Goal: Task Accomplishment & Management: Manage account settings

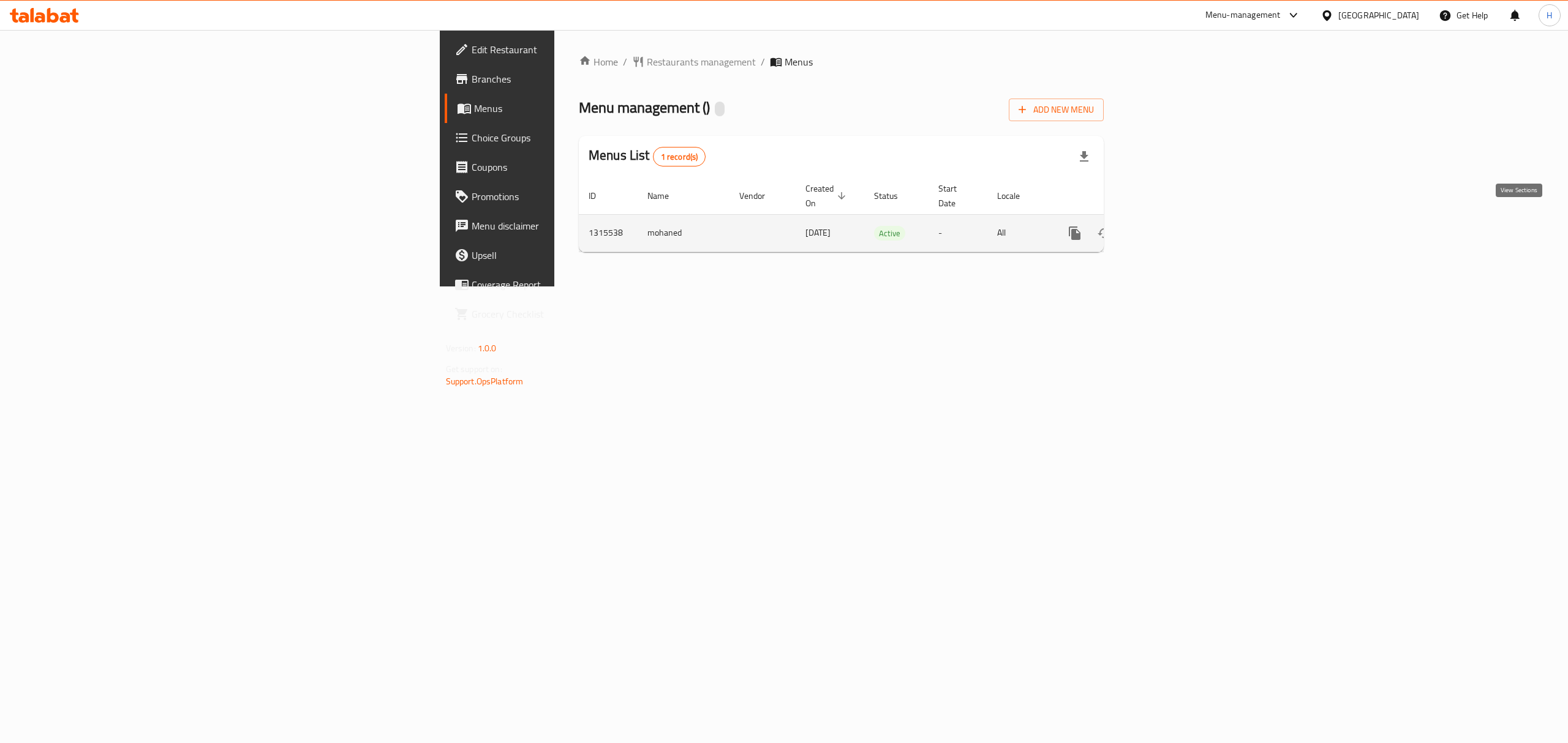
click at [1178, 229] on link "enhanced table" at bounding box center [1163, 233] width 30 height 30
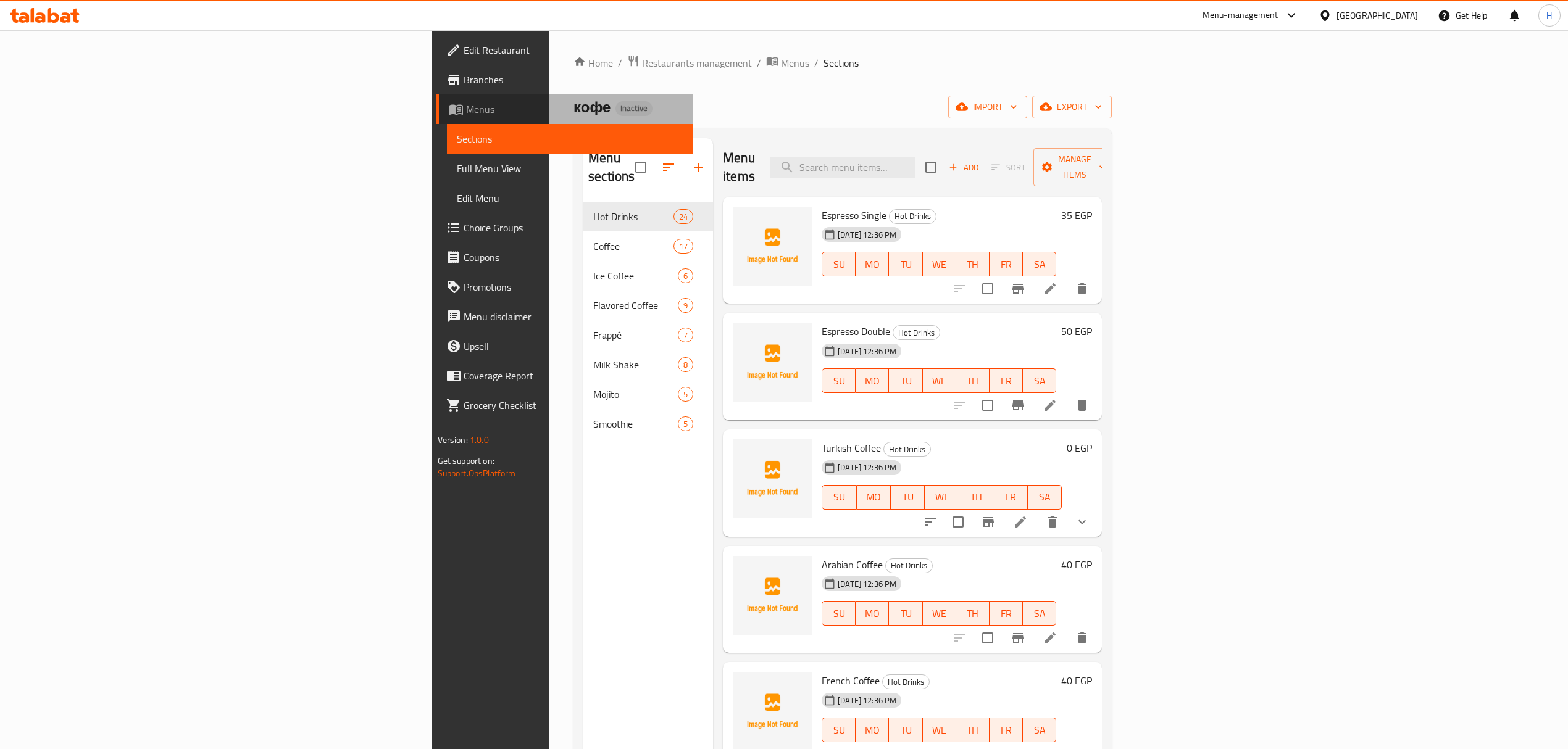
click at [466, 113] on span "Menus" at bounding box center [575, 109] width 217 height 15
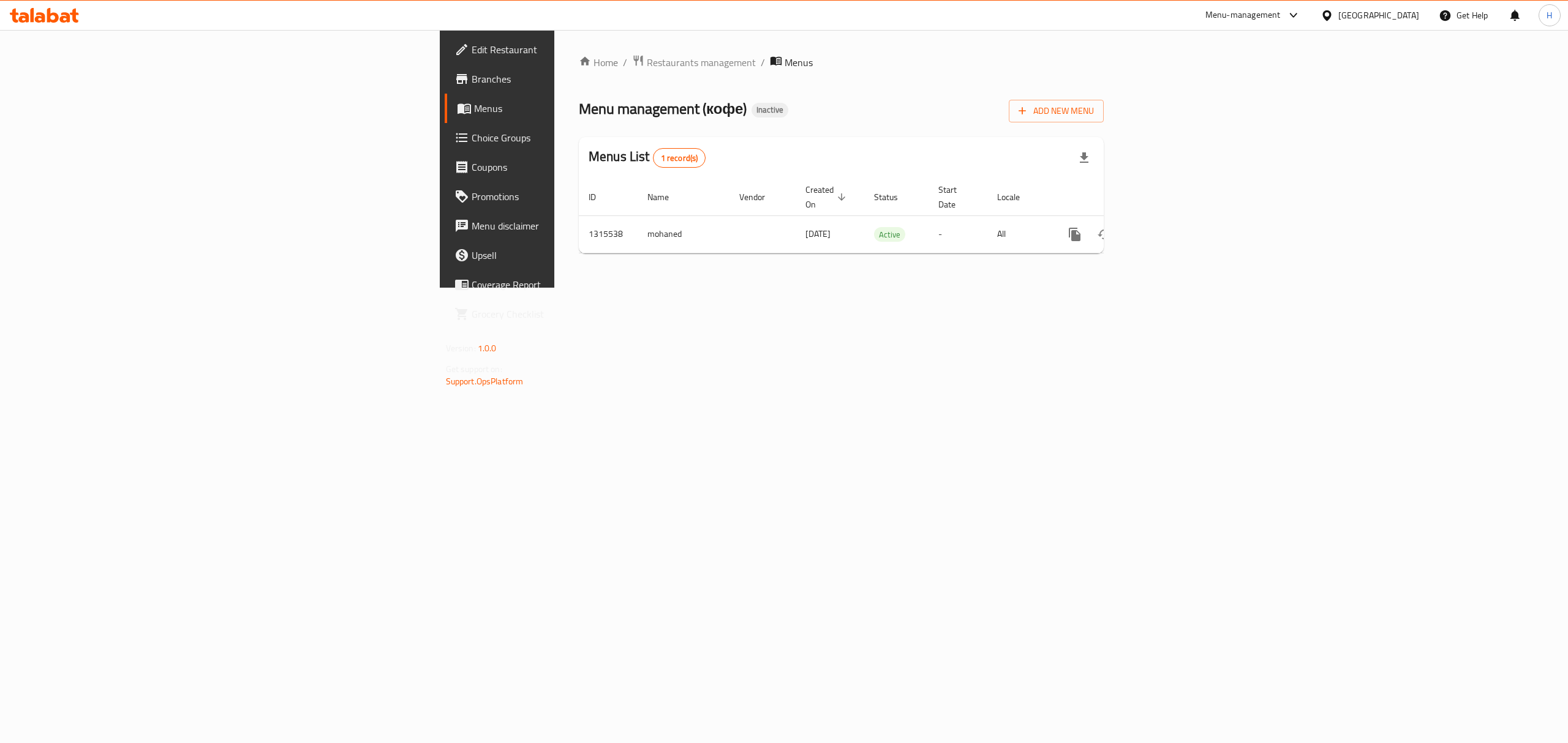
click at [471, 82] on span "Branches" at bounding box center [582, 79] width 220 height 15
click at [1178, 218] on link "enhanced table" at bounding box center [1163, 233] width 30 height 30
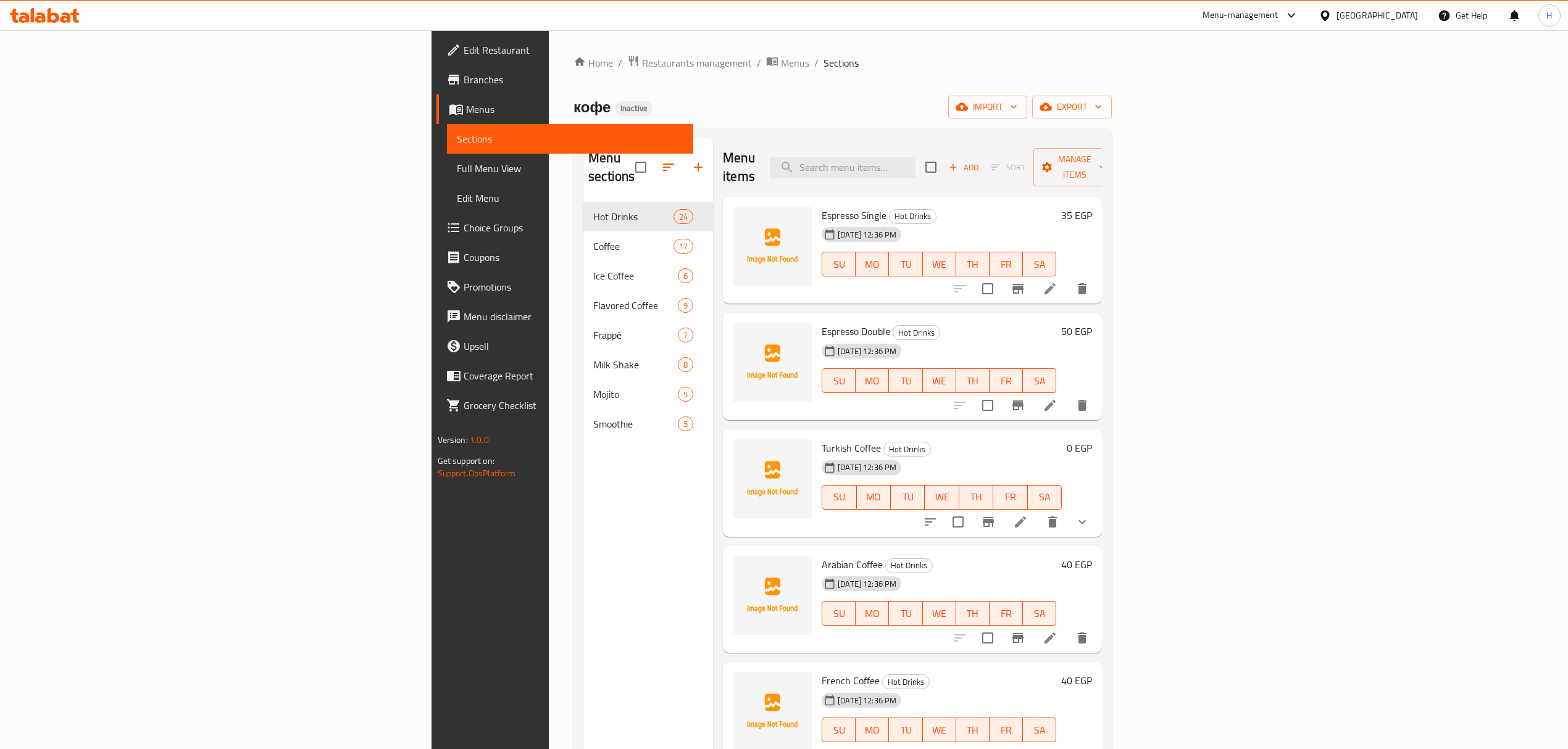
click at [457, 166] on span "Full Menu View" at bounding box center [570, 169] width 227 height 15
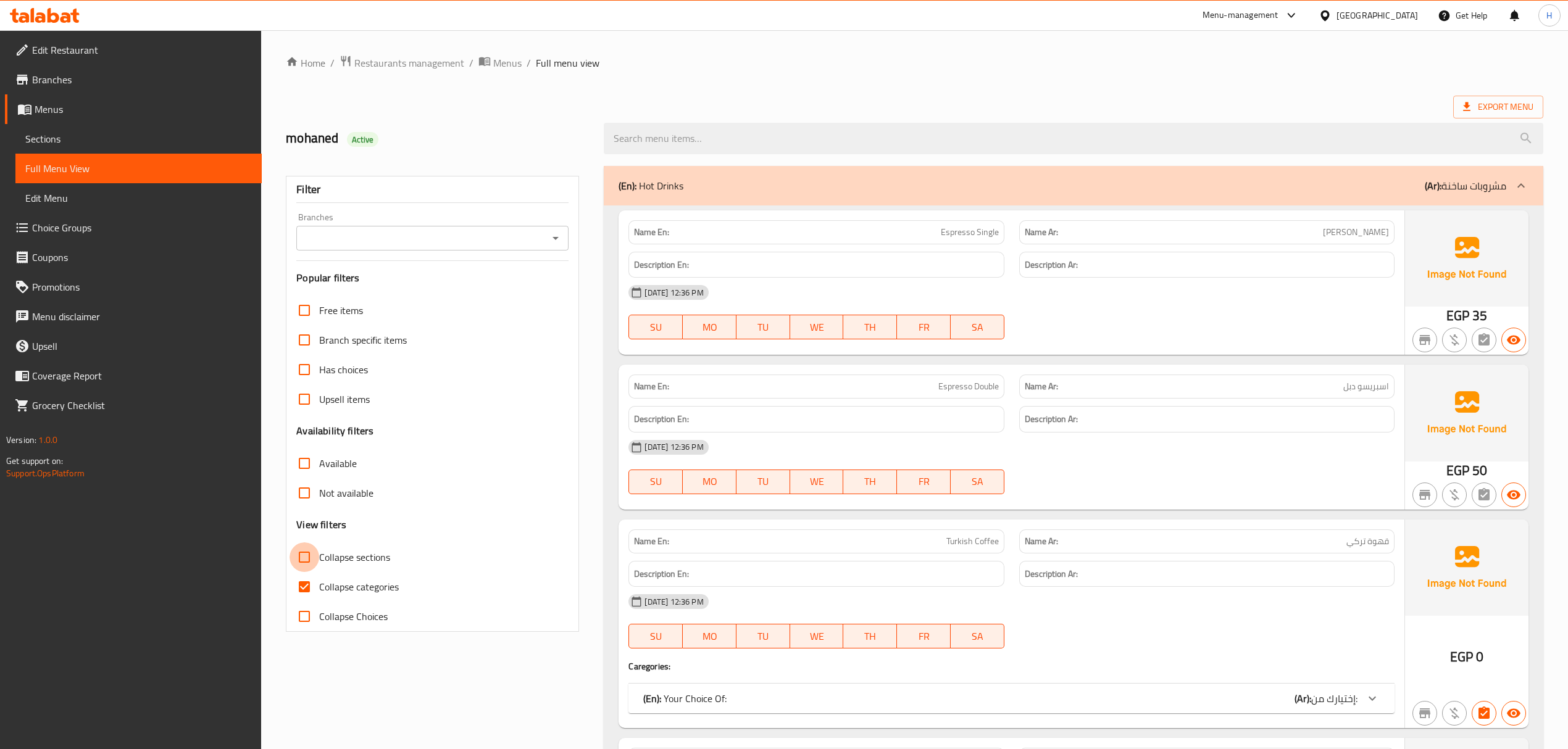
click at [306, 549] on input "Collapse sections" at bounding box center [305, 557] width 30 height 30
checkbox input "true"
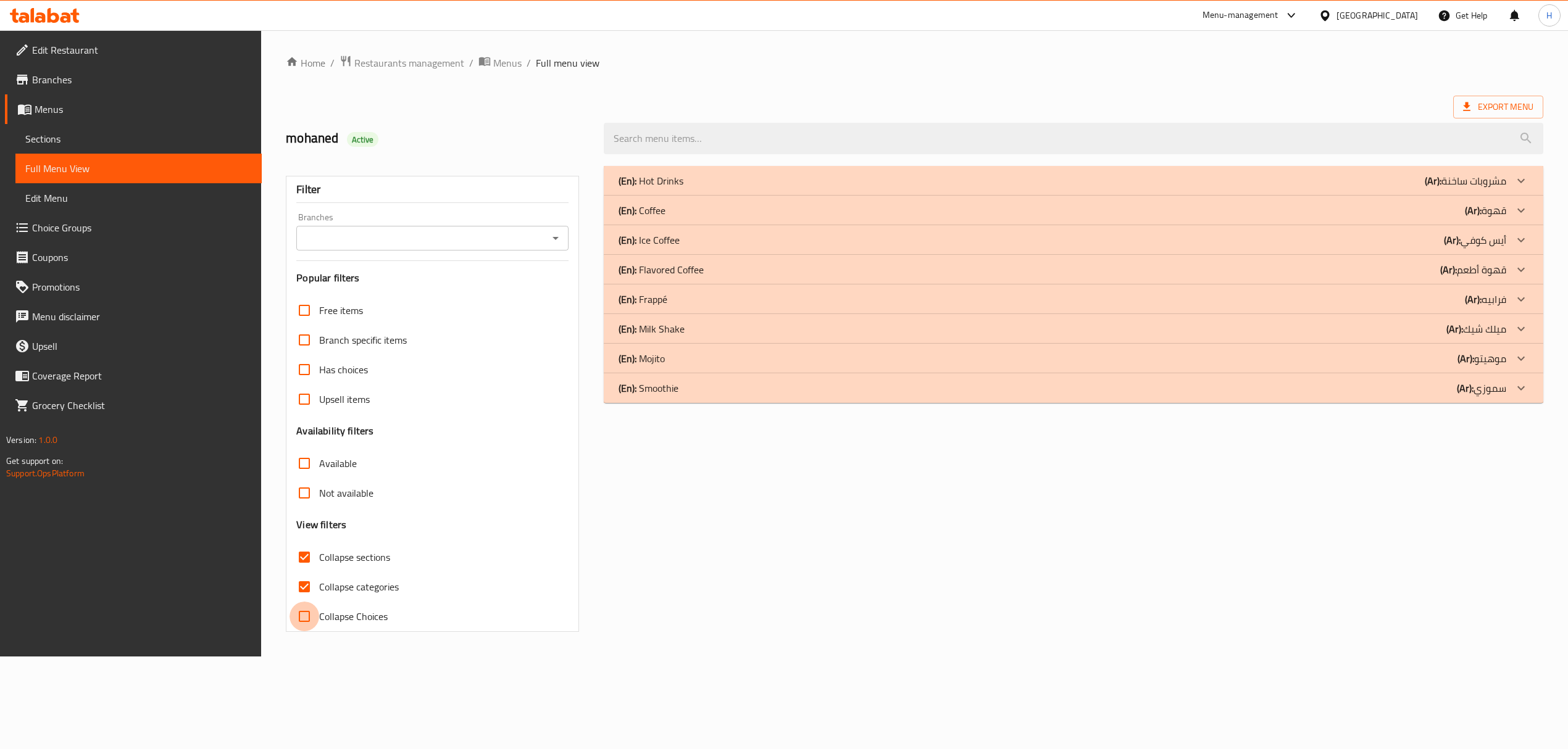
click at [307, 615] on input "Collapse Choices" at bounding box center [305, 617] width 30 height 30
checkbox input "true"
click at [700, 334] on div "(En): Milk Shake (Ar): ميلك شيك" at bounding box center [1070, 329] width 895 height 15
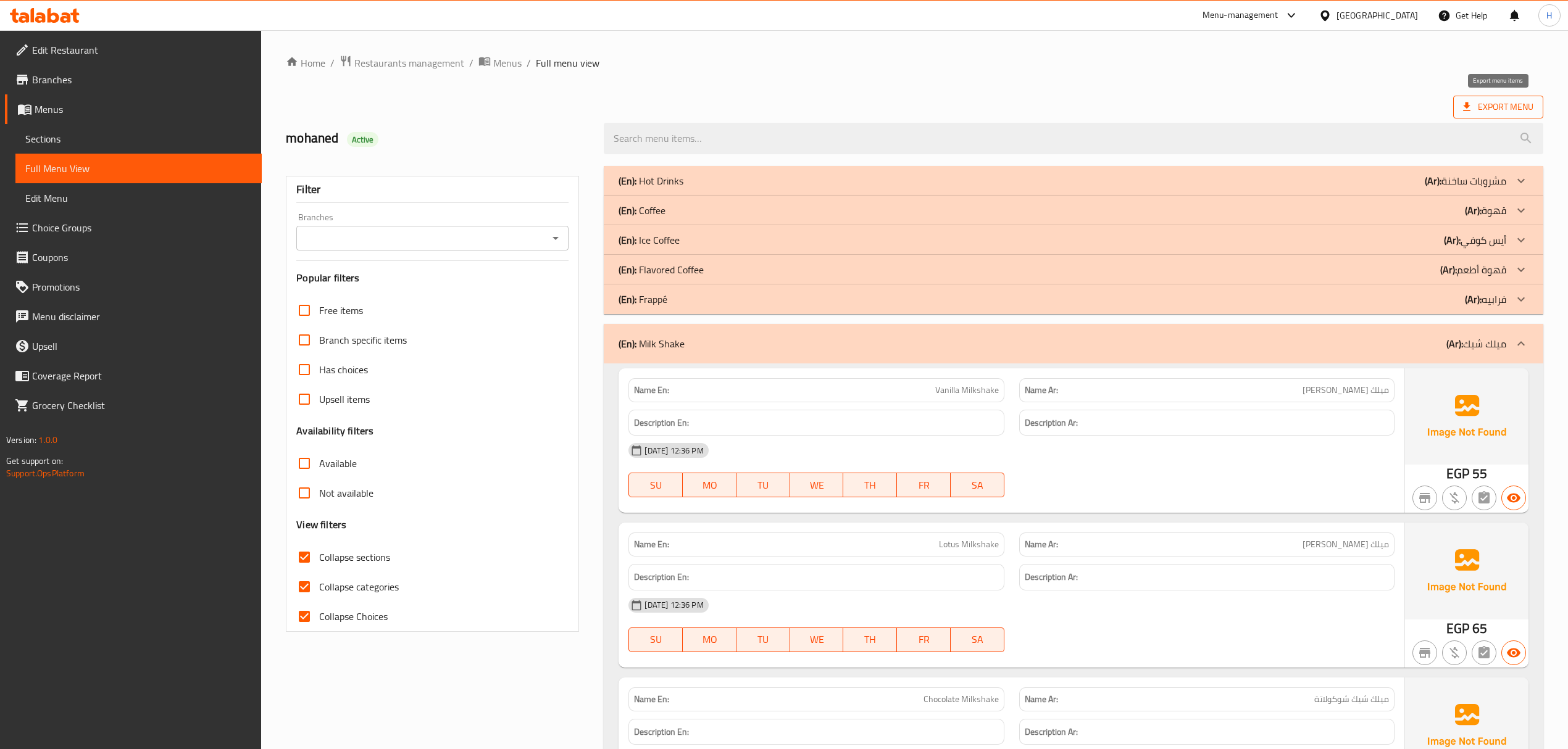
click at [1489, 111] on span "Export Menu" at bounding box center [1498, 107] width 70 height 16
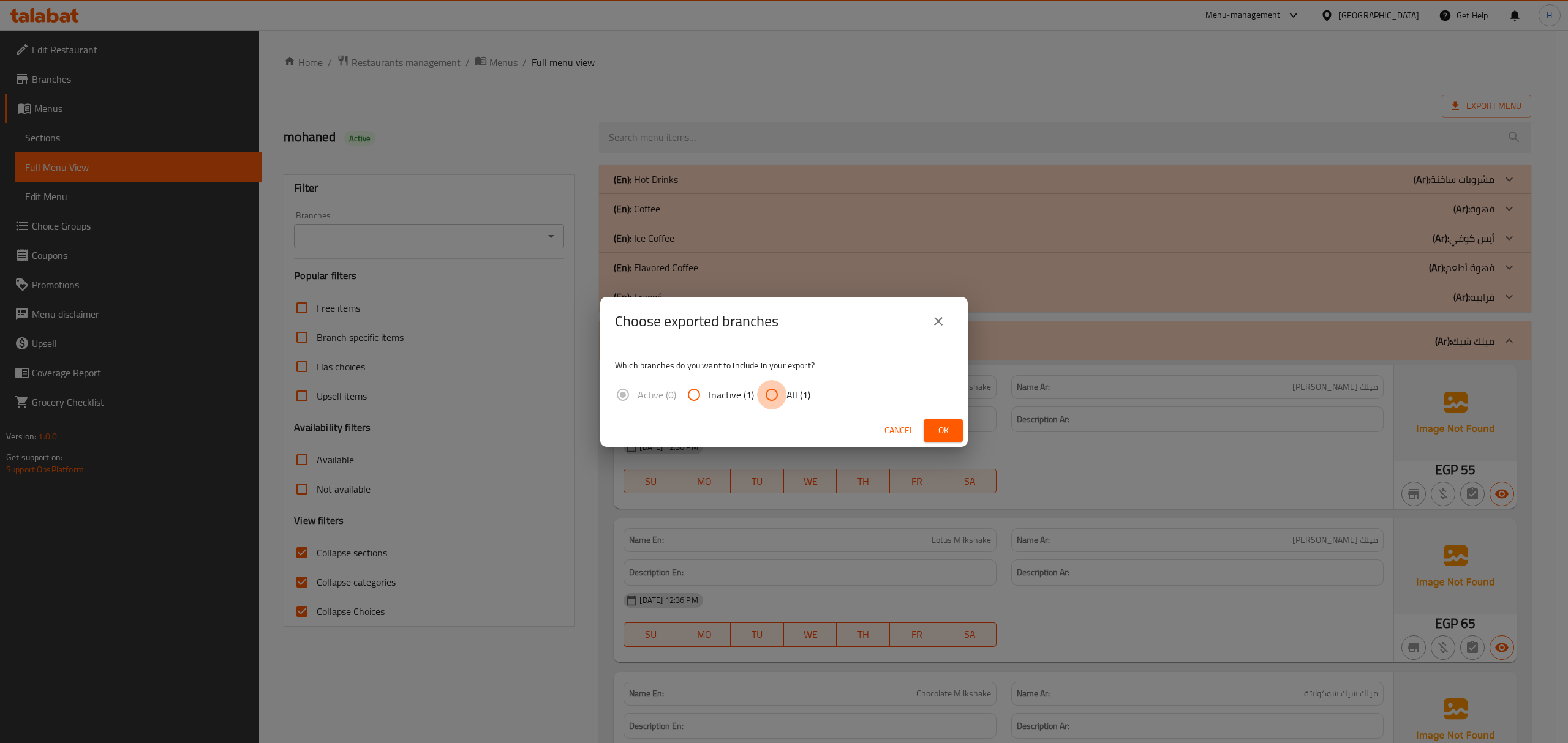
click at [769, 403] on input "All (1)" at bounding box center [772, 395] width 30 height 30
radio input "true"
click at [929, 429] on button "Ok" at bounding box center [943, 431] width 39 height 23
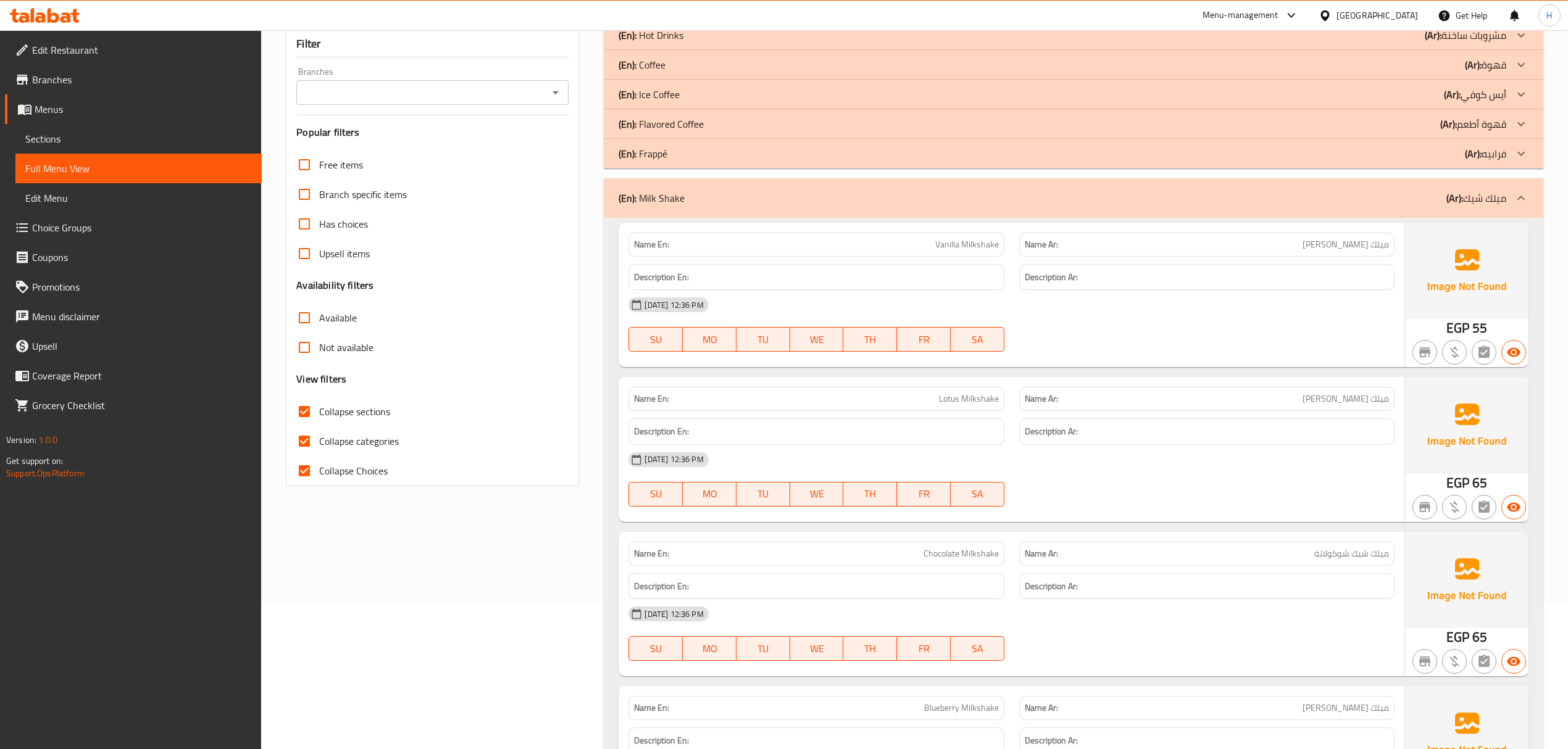
scroll to position [144, 0]
click at [959, 201] on div "(En): Milk Shake (Ar): ميلك شيك" at bounding box center [1061, 200] width 887 height 15
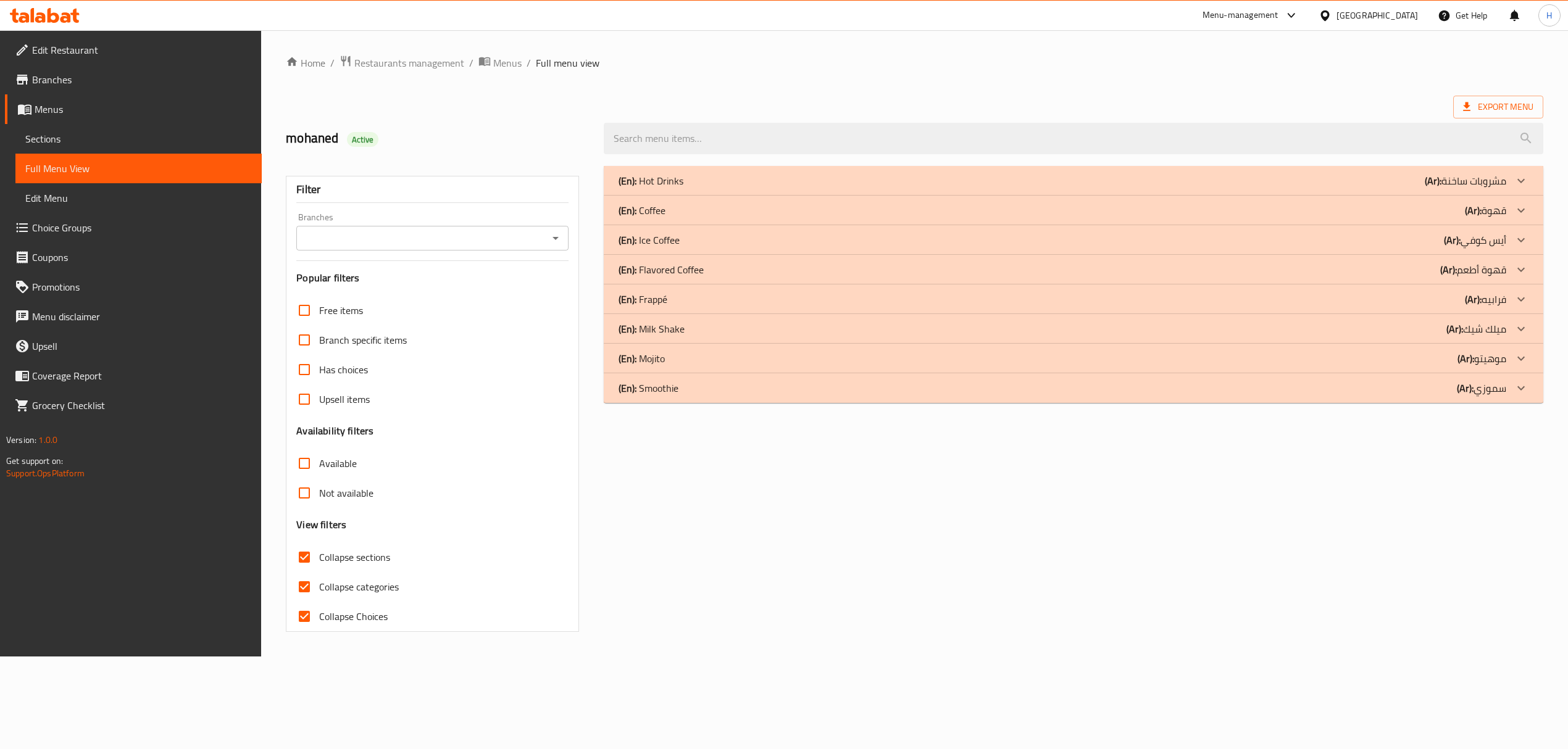
scroll to position [0, 0]
drag, startPoint x: 89, startPoint y: 144, endPoint x: 263, endPoint y: 180, distance: 177.7
click at [89, 144] on span "Sections" at bounding box center [140, 139] width 229 height 15
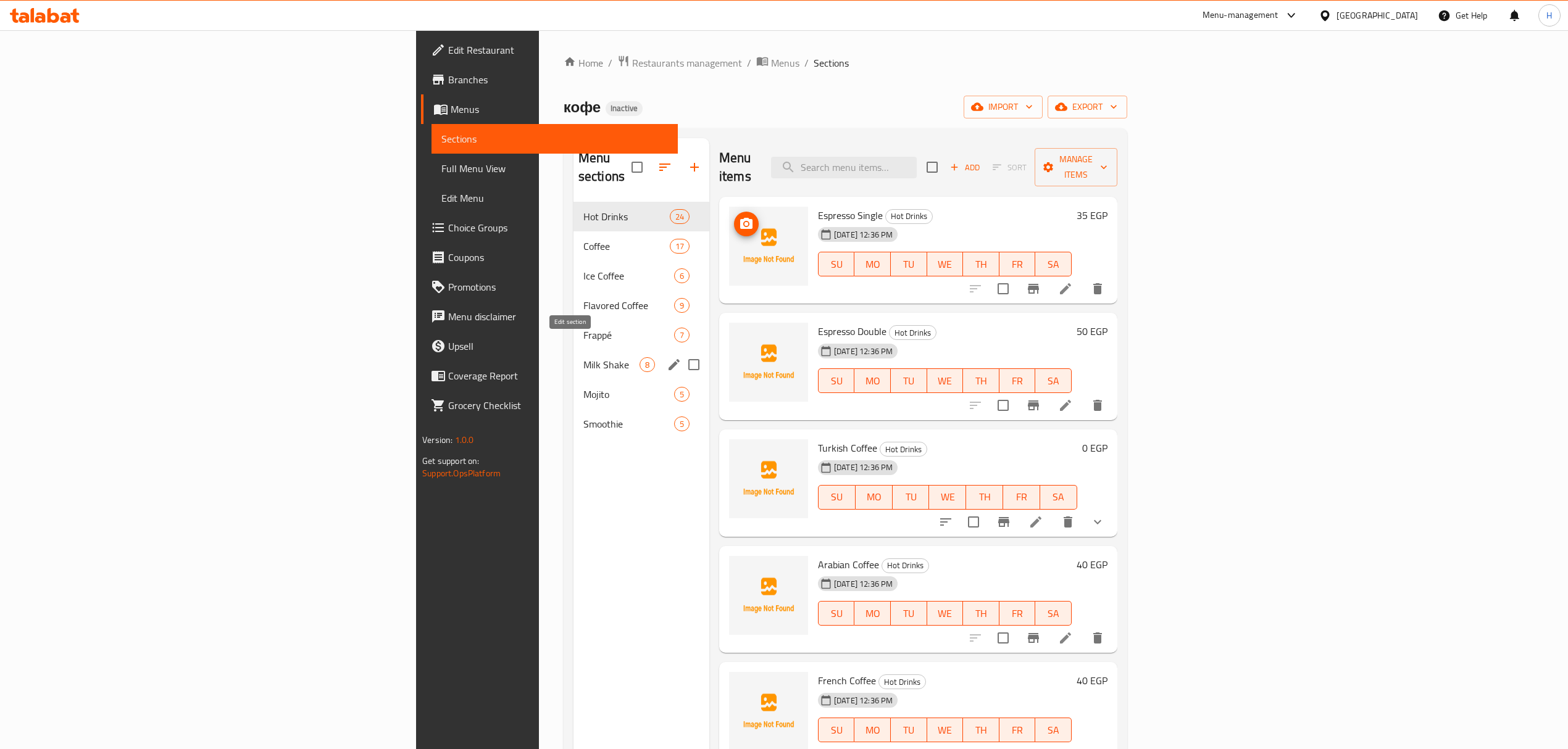
click at [666, 358] on icon "edit" at bounding box center [674, 365] width 15 height 15
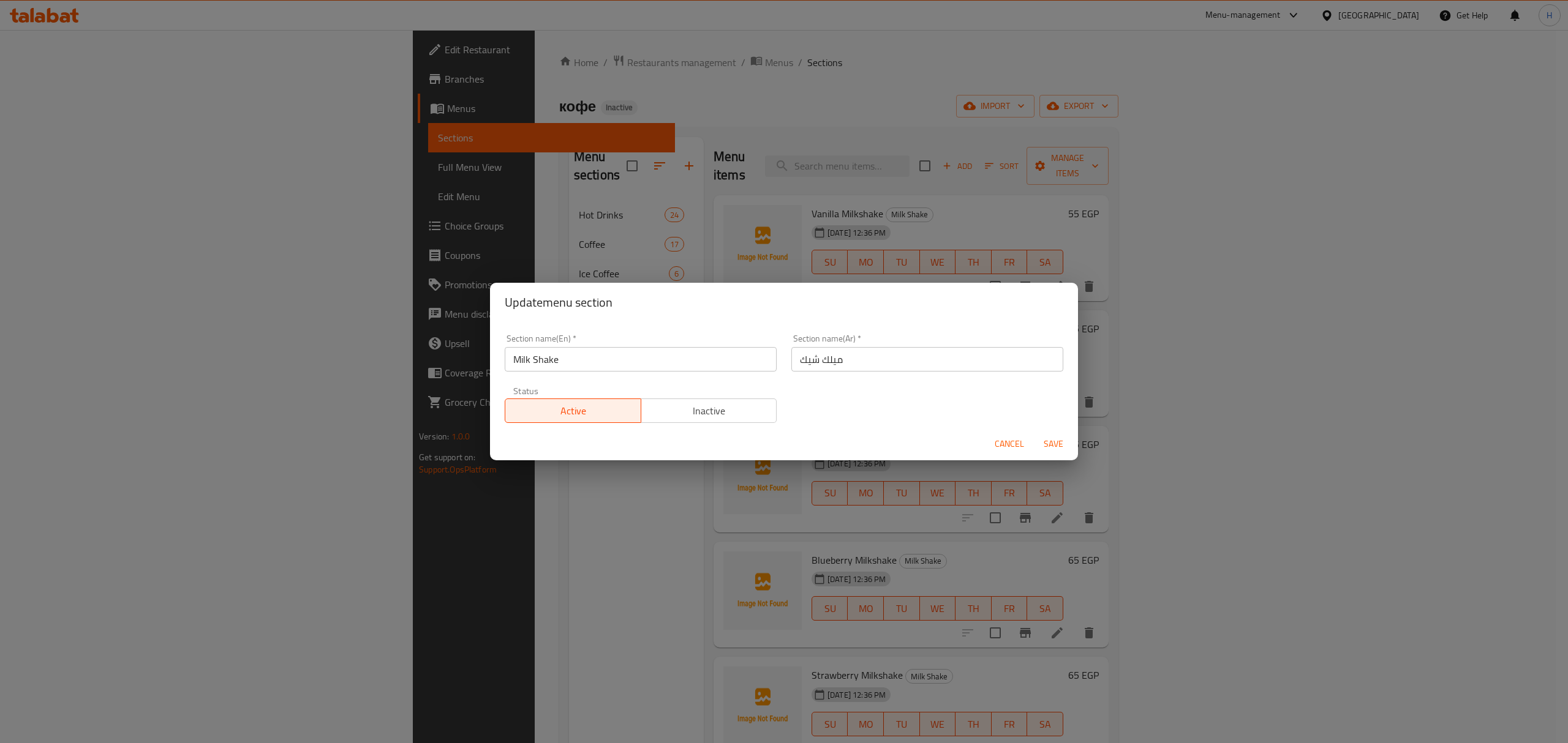
click at [533, 360] on input "Milk Shake" at bounding box center [640, 360] width 272 height 25
type input "Milkshake"
click at [1033, 433] on button "Save" at bounding box center [1053, 444] width 39 height 23
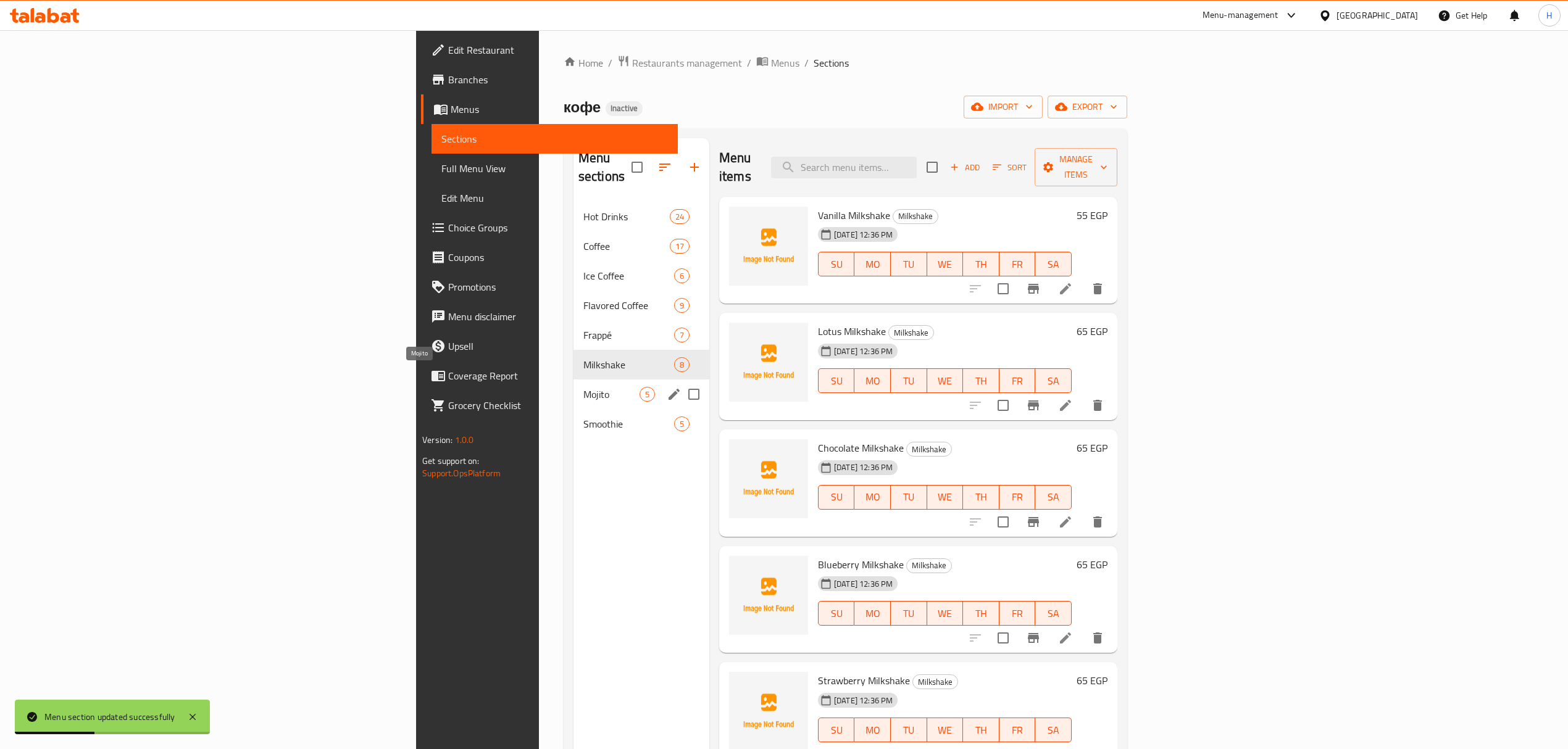
click at [584, 387] on span "Mojito" at bounding box center [612, 394] width 56 height 15
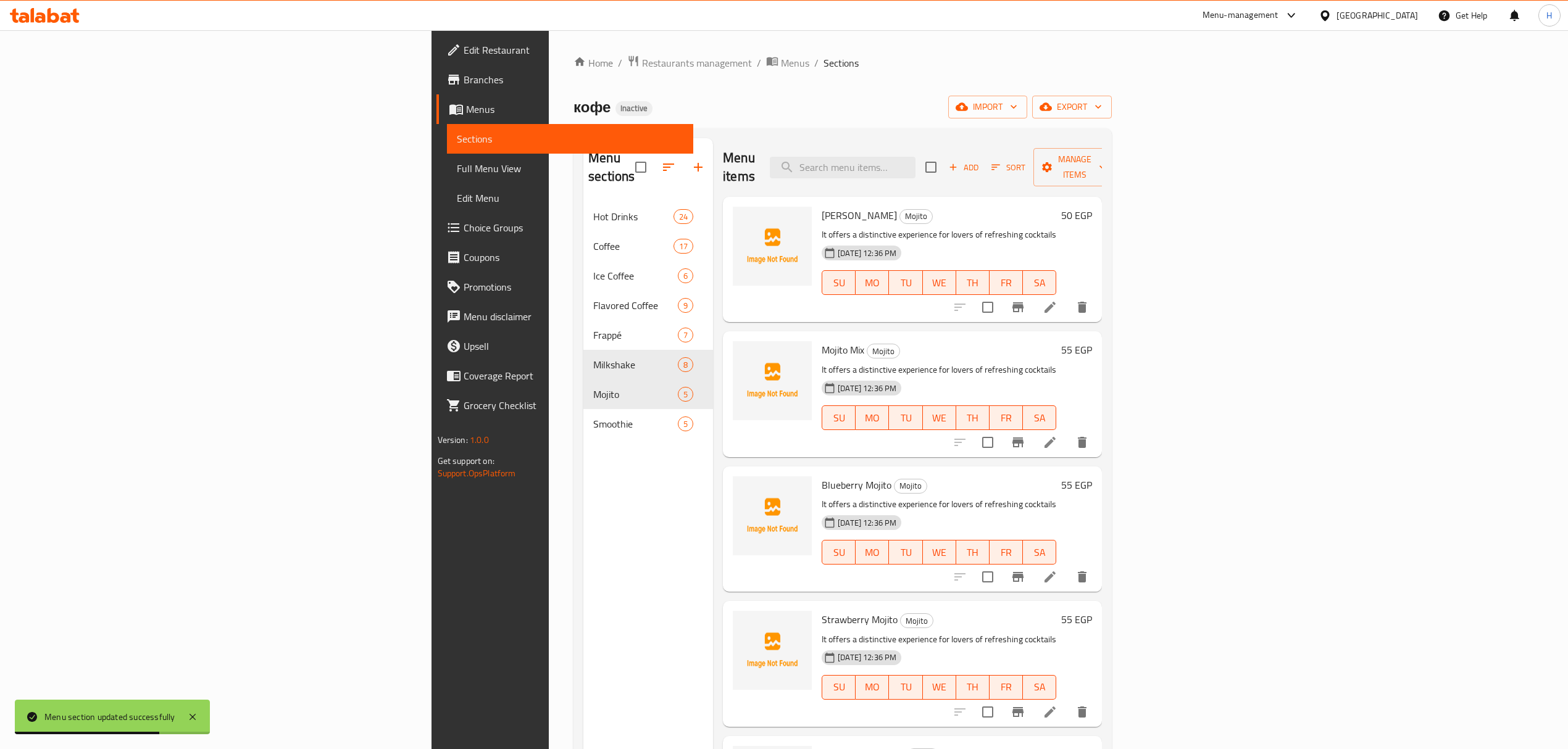
click at [457, 161] on span "Full Menu View" at bounding box center [570, 169] width 227 height 15
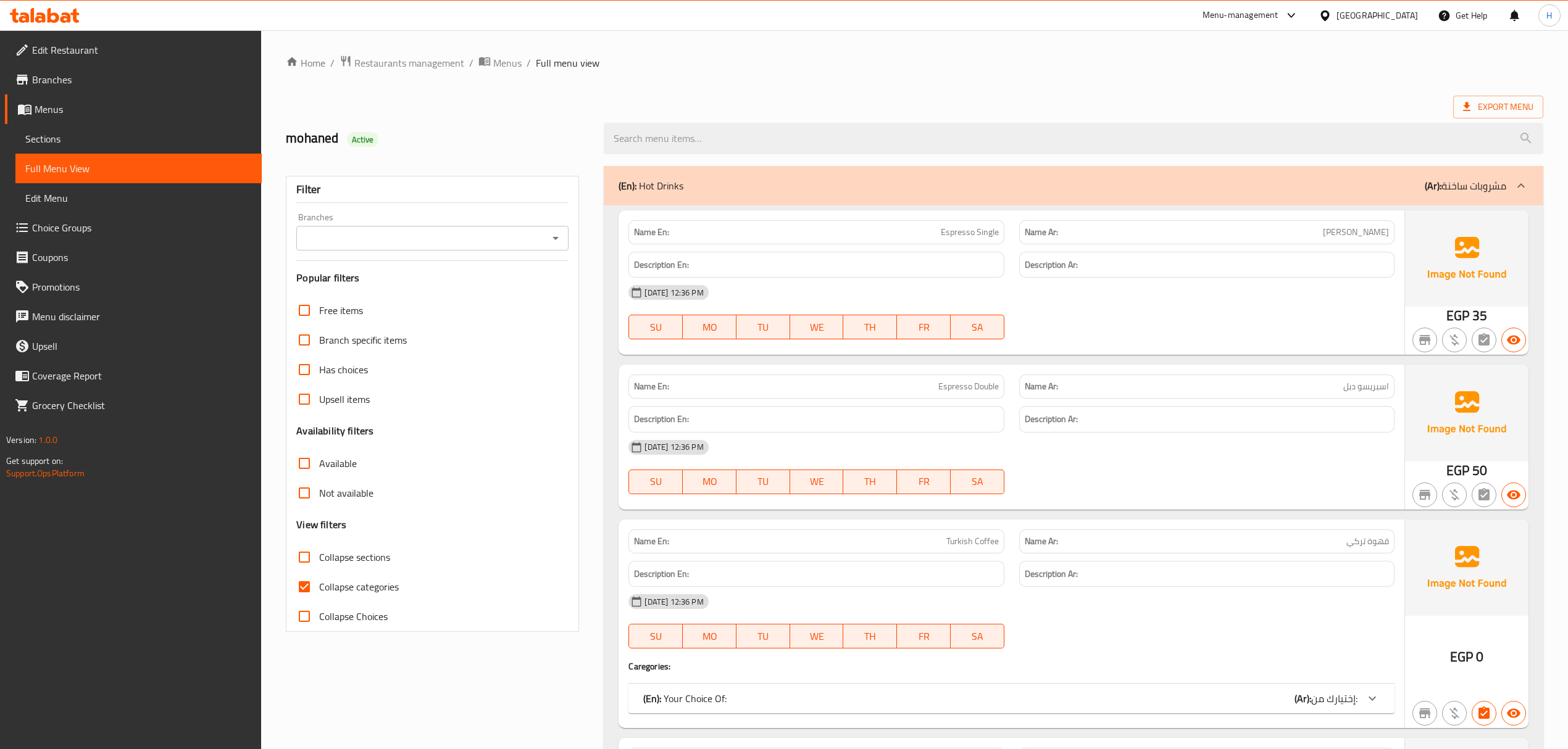
drag, startPoint x: 89, startPoint y: 146, endPoint x: 193, endPoint y: 220, distance: 127.6
click at [89, 146] on span "Sections" at bounding box center [139, 139] width 227 height 15
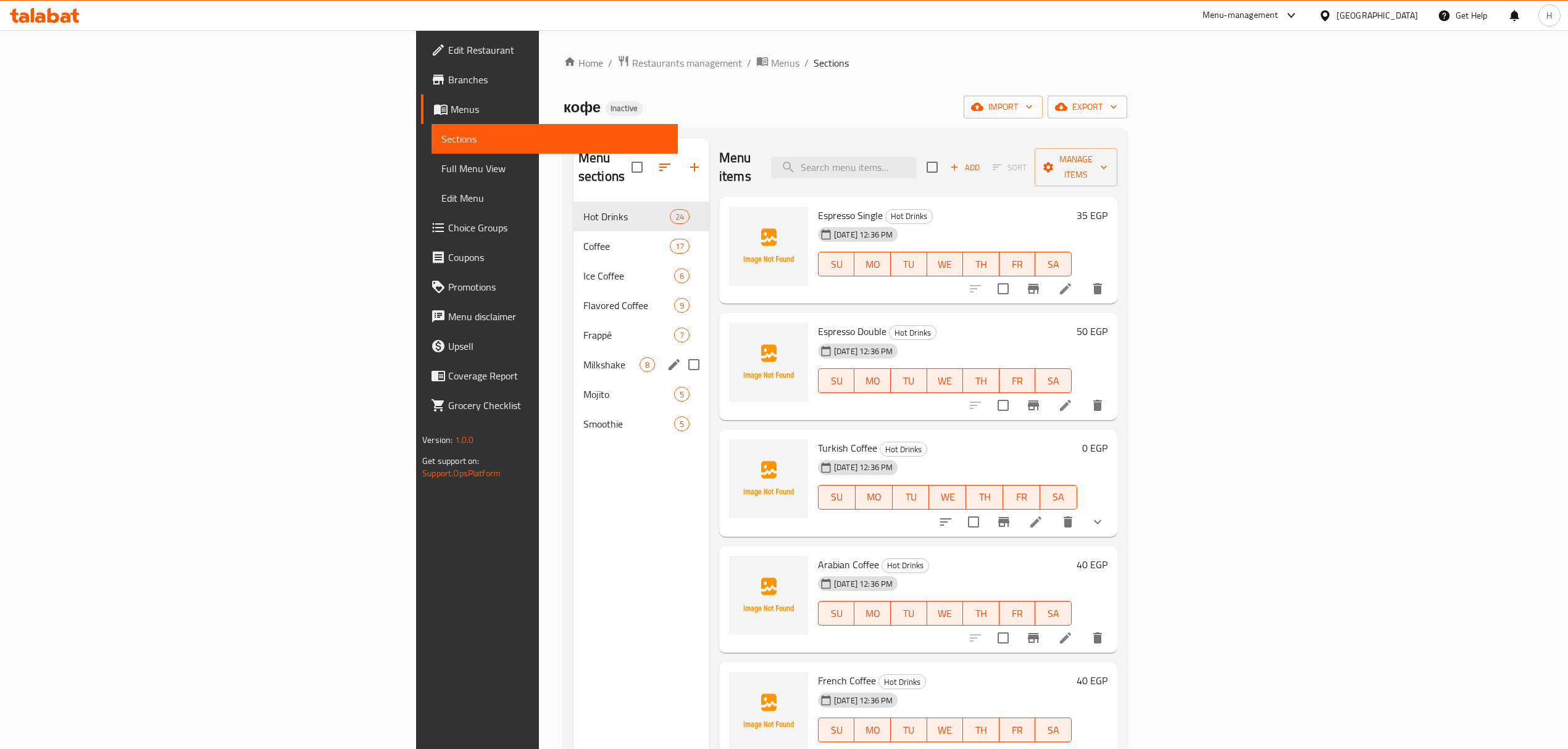
click at [574, 355] on div "Milkshake 8" at bounding box center [642, 365] width 136 height 30
click at [666, 358] on icon "edit" at bounding box center [674, 365] width 15 height 15
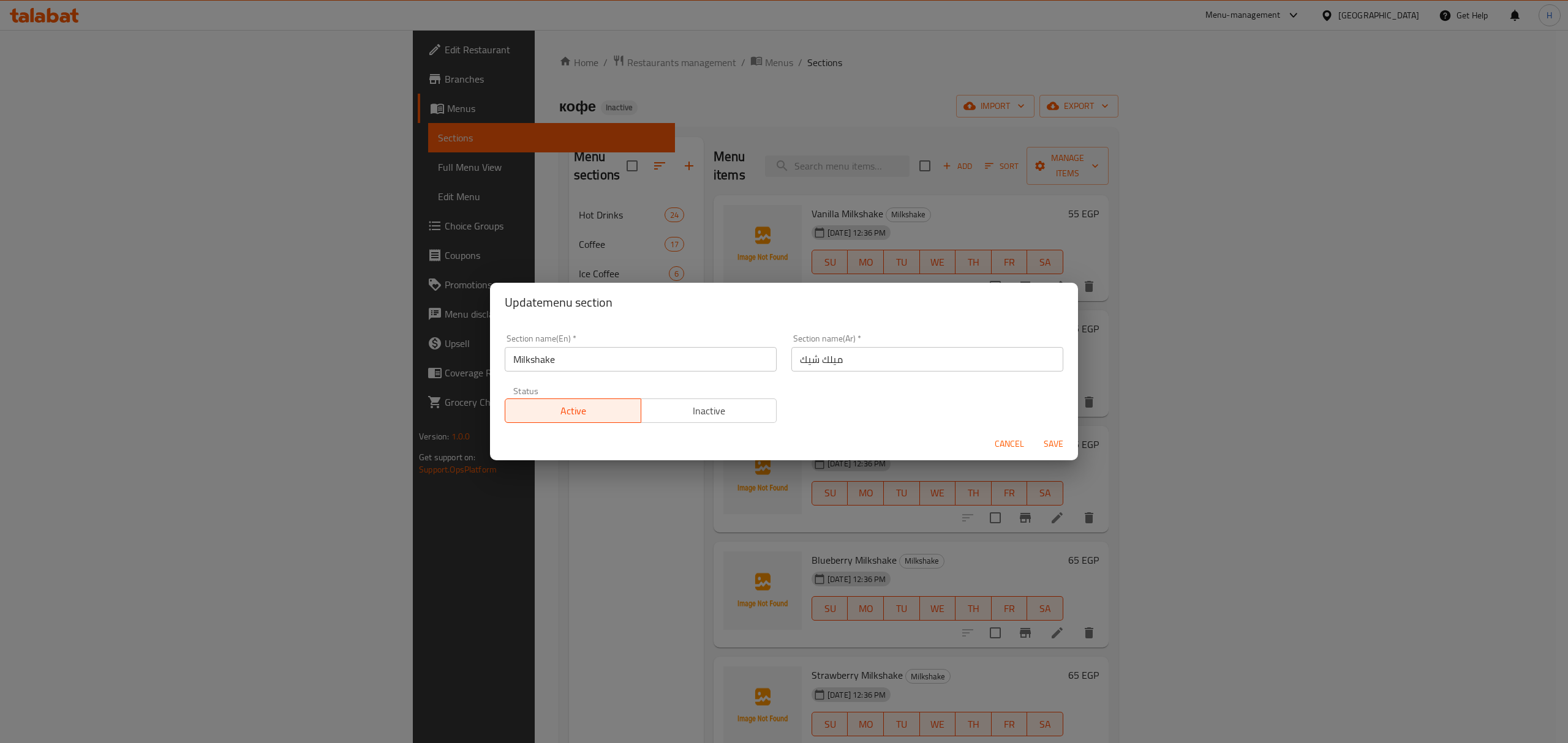
click at [904, 367] on input "ميلك شيك" at bounding box center [927, 360] width 272 height 25
click at [792, 362] on input "ميلك شيك" at bounding box center [927, 360] width 272 height 25
type input "الميلك شيك"
click at [1033, 433] on button "Save" at bounding box center [1053, 444] width 39 height 23
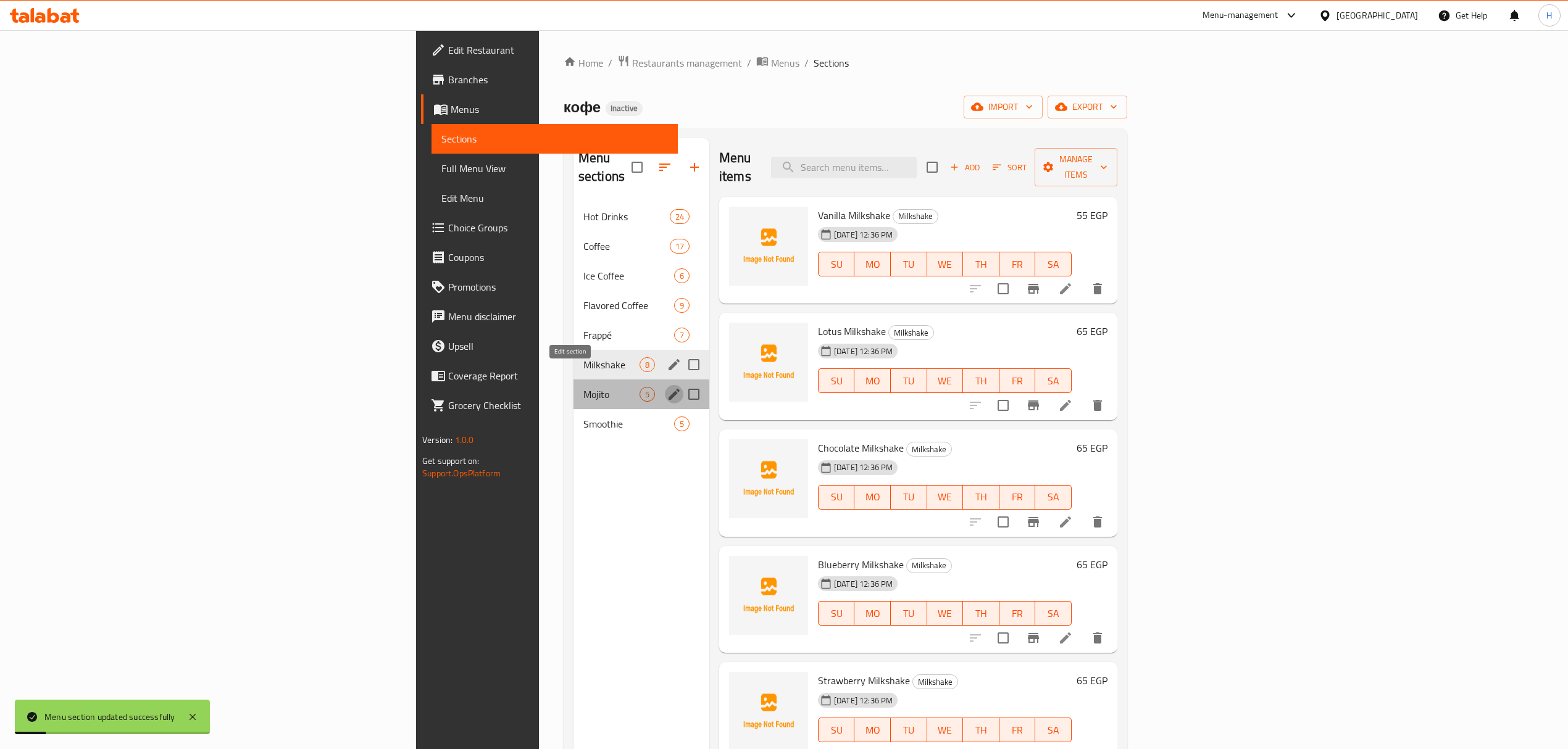
click at [666, 387] on icon "edit" at bounding box center [674, 394] width 15 height 15
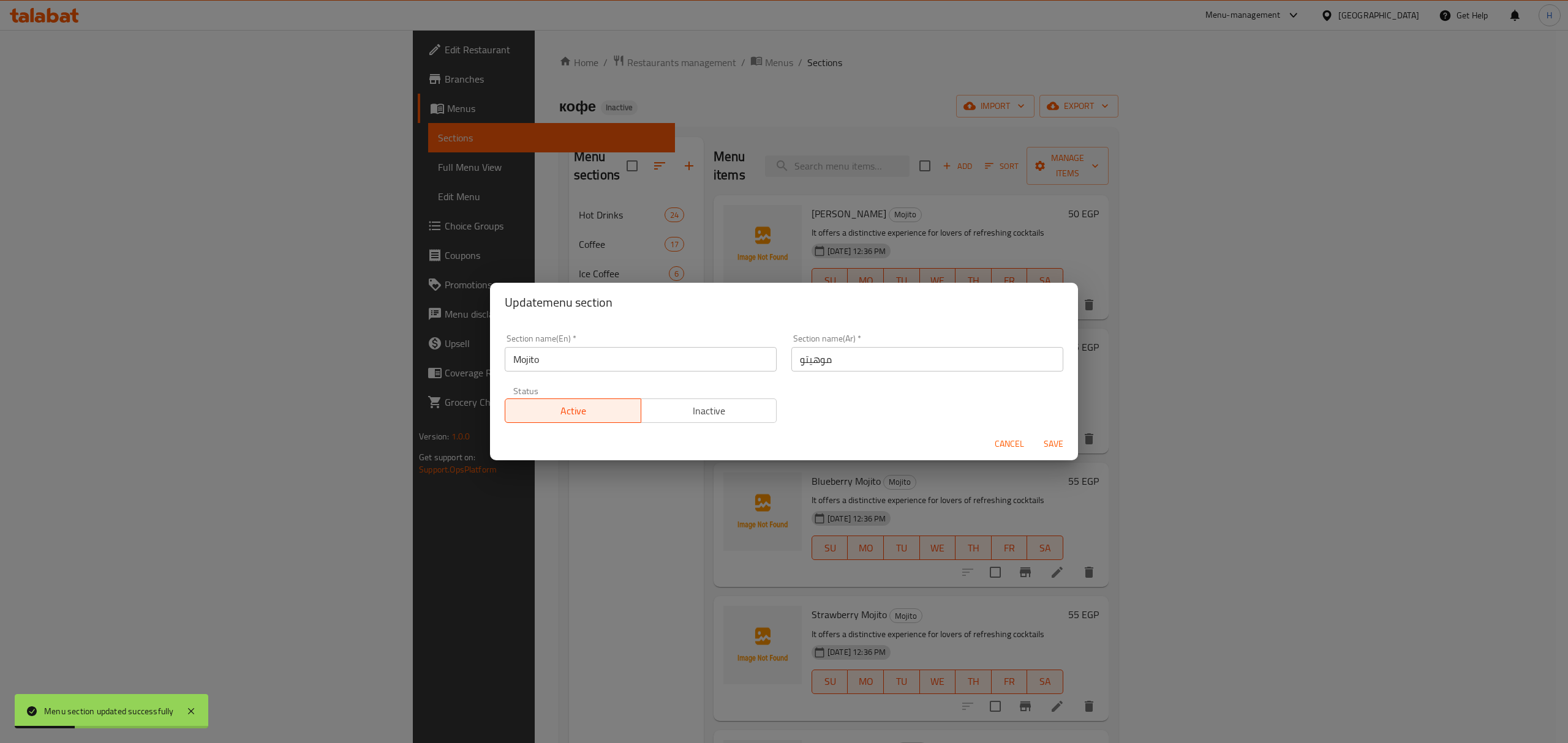
click at [795, 356] on input "موهيتو" at bounding box center [927, 360] width 272 height 25
type input "الموهيتو"
click at [1033, 433] on button "Save" at bounding box center [1053, 444] width 39 height 23
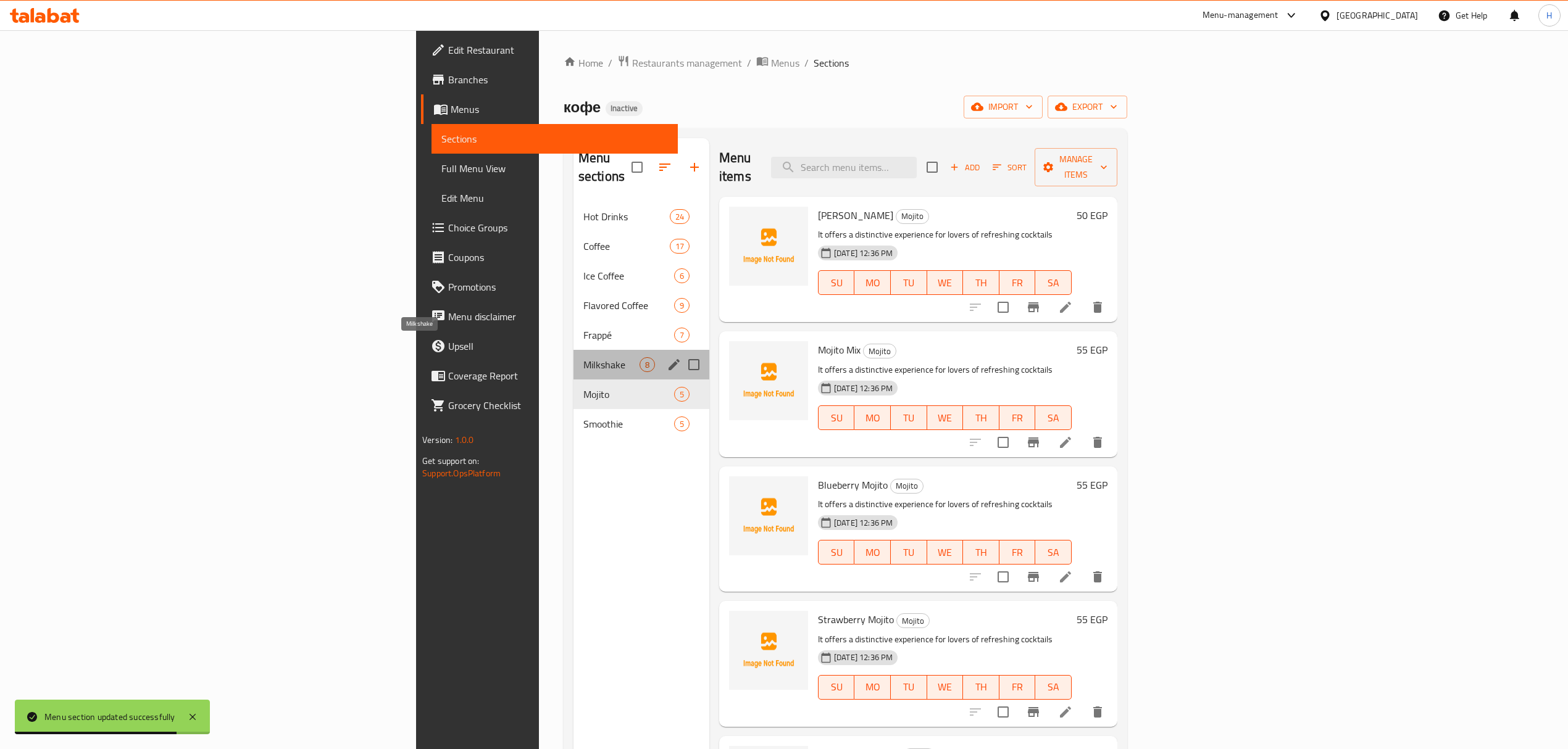
click at [584, 358] on span "Milkshake" at bounding box center [612, 365] width 56 height 15
